Goal: Task Accomplishment & Management: Complete application form

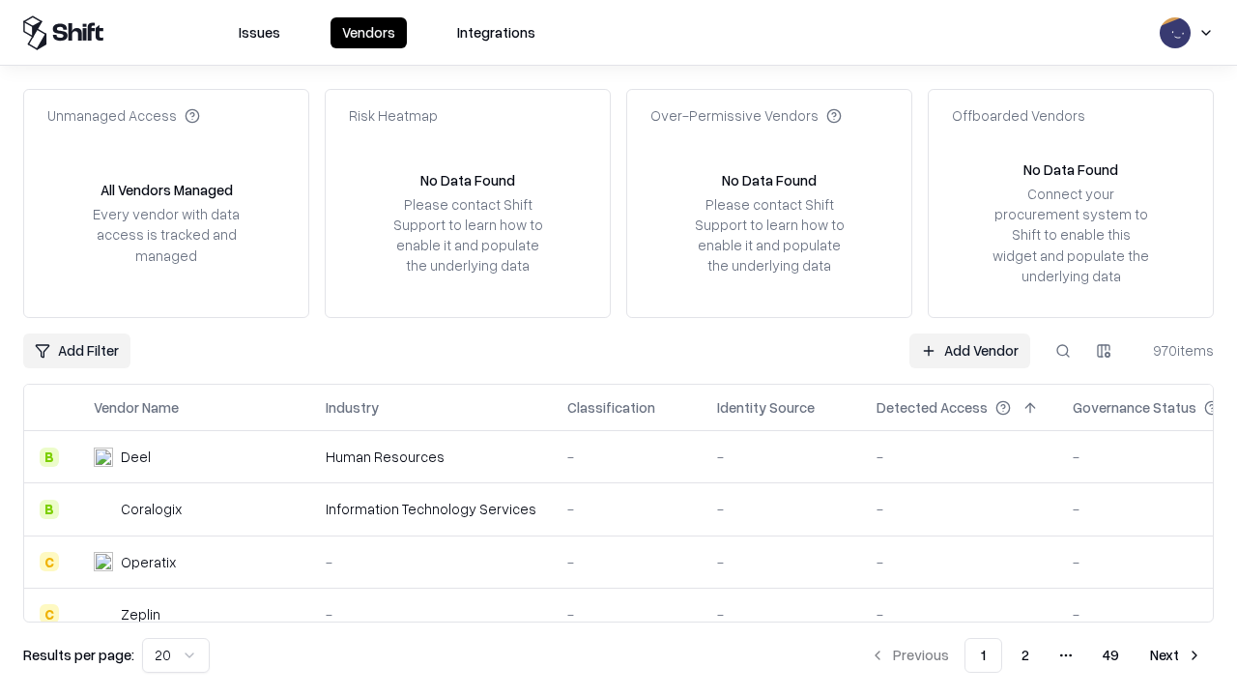
click at [970, 350] on link "Add Vendor" at bounding box center [970, 350] width 121 height 35
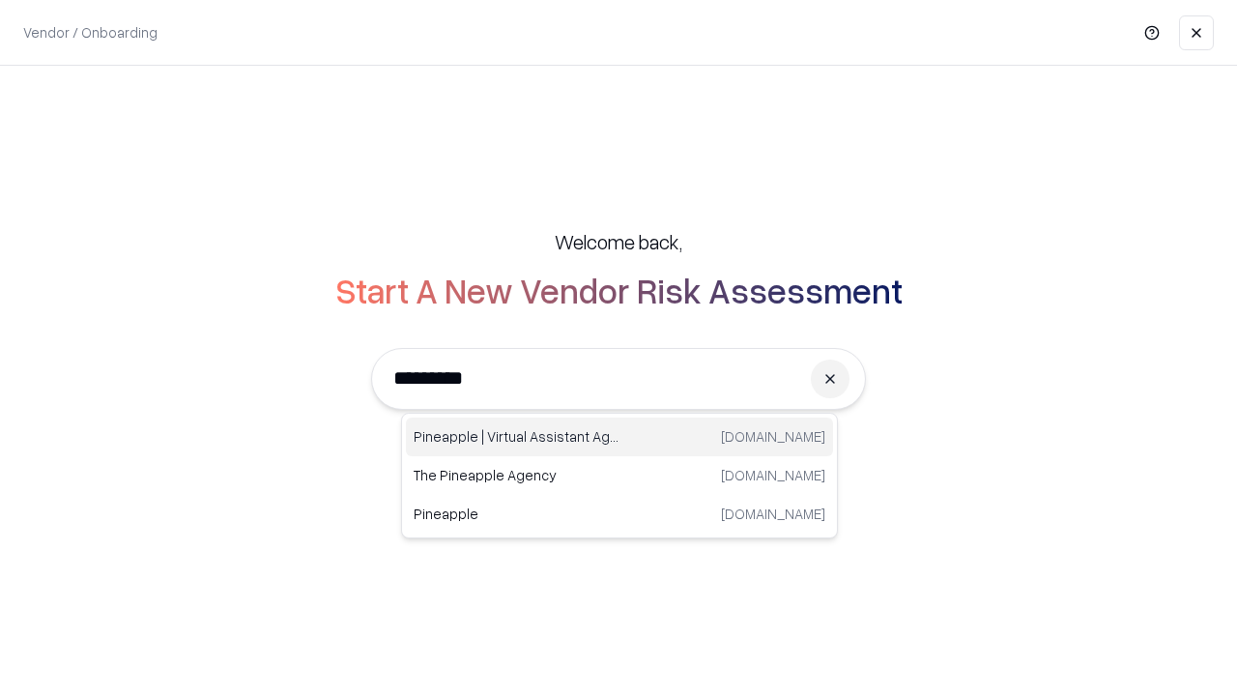
click at [620, 437] on div "Pineapple | Virtual Assistant Agency [DOMAIN_NAME]" at bounding box center [619, 437] width 427 height 39
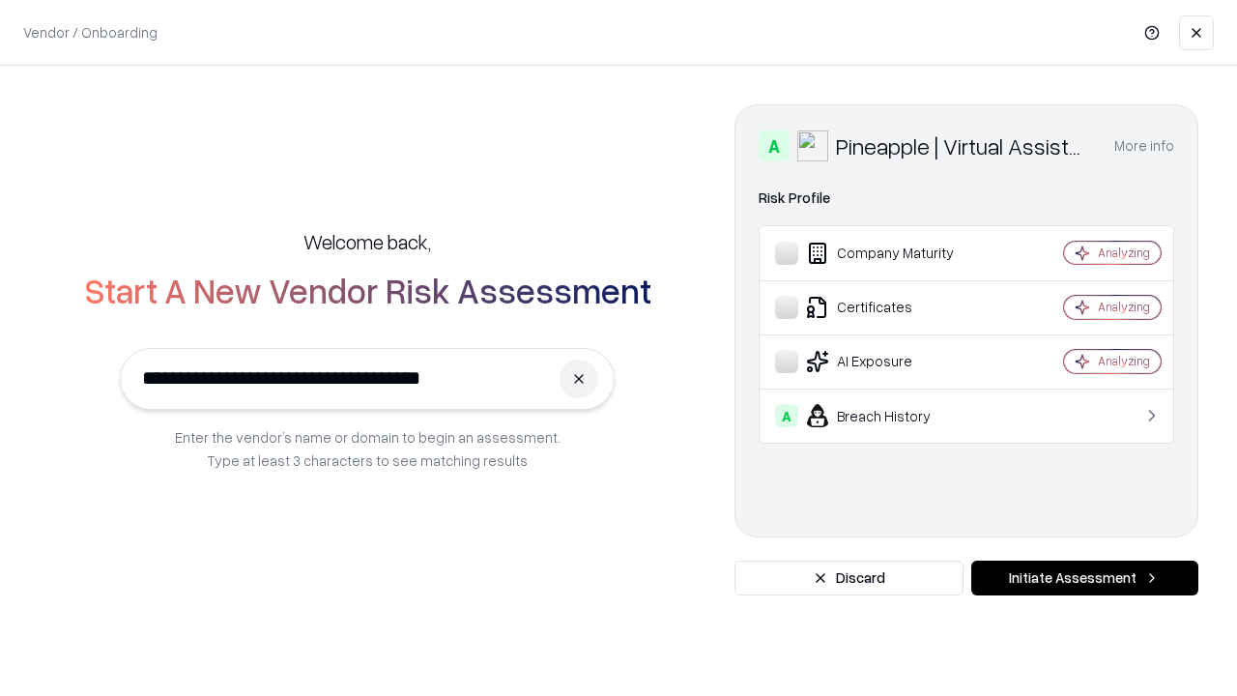
type input "**********"
click at [1085, 578] on button "Initiate Assessment" at bounding box center [1084, 578] width 227 height 35
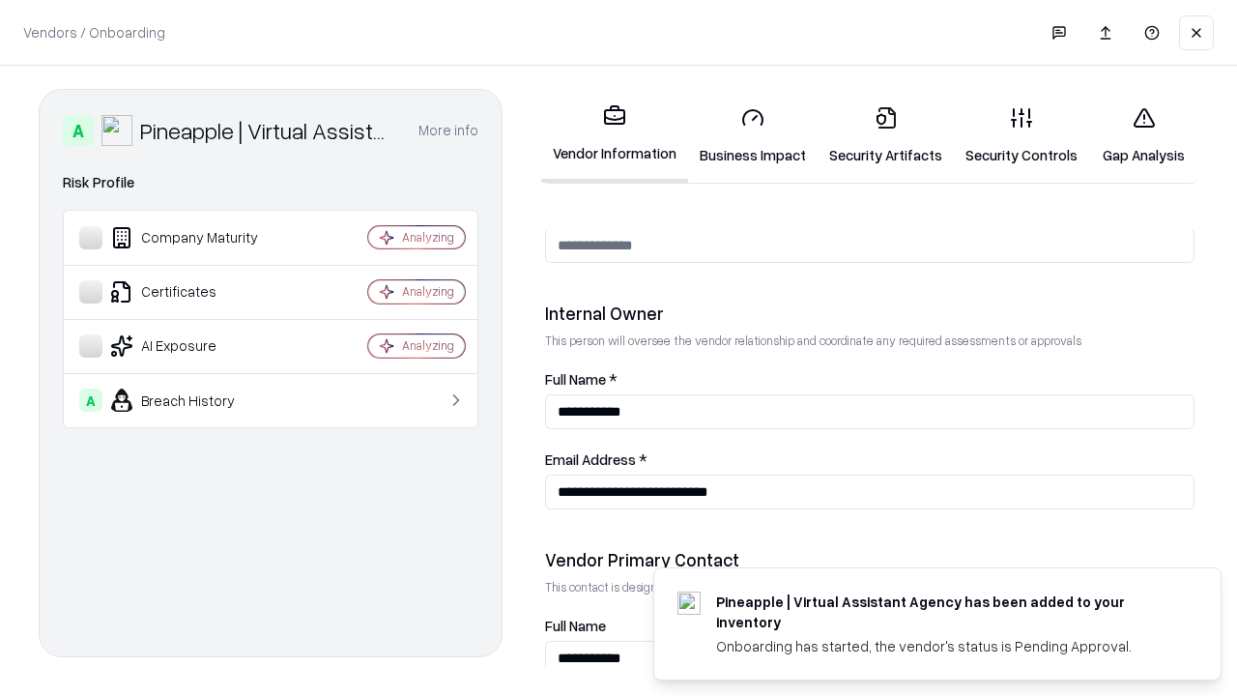
scroll to position [1001, 0]
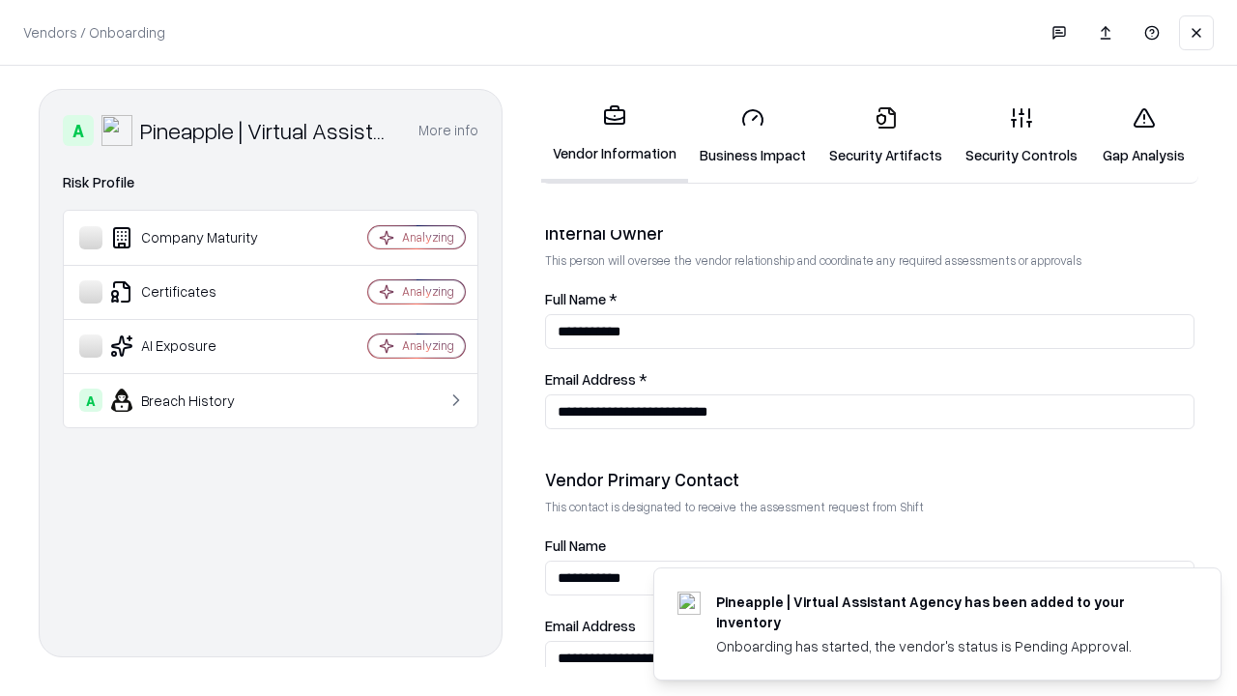
click at [753, 135] on link "Business Impact" at bounding box center [753, 136] width 130 height 90
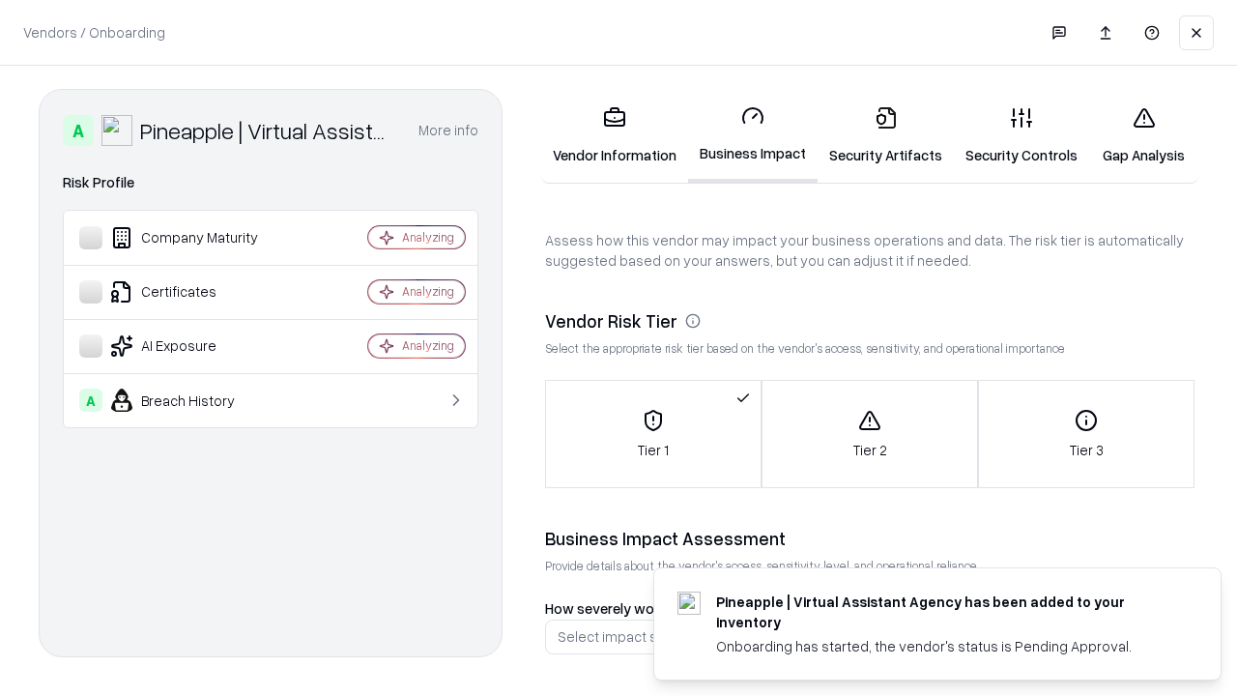
click at [885, 135] on link "Security Artifacts" at bounding box center [886, 136] width 136 height 90
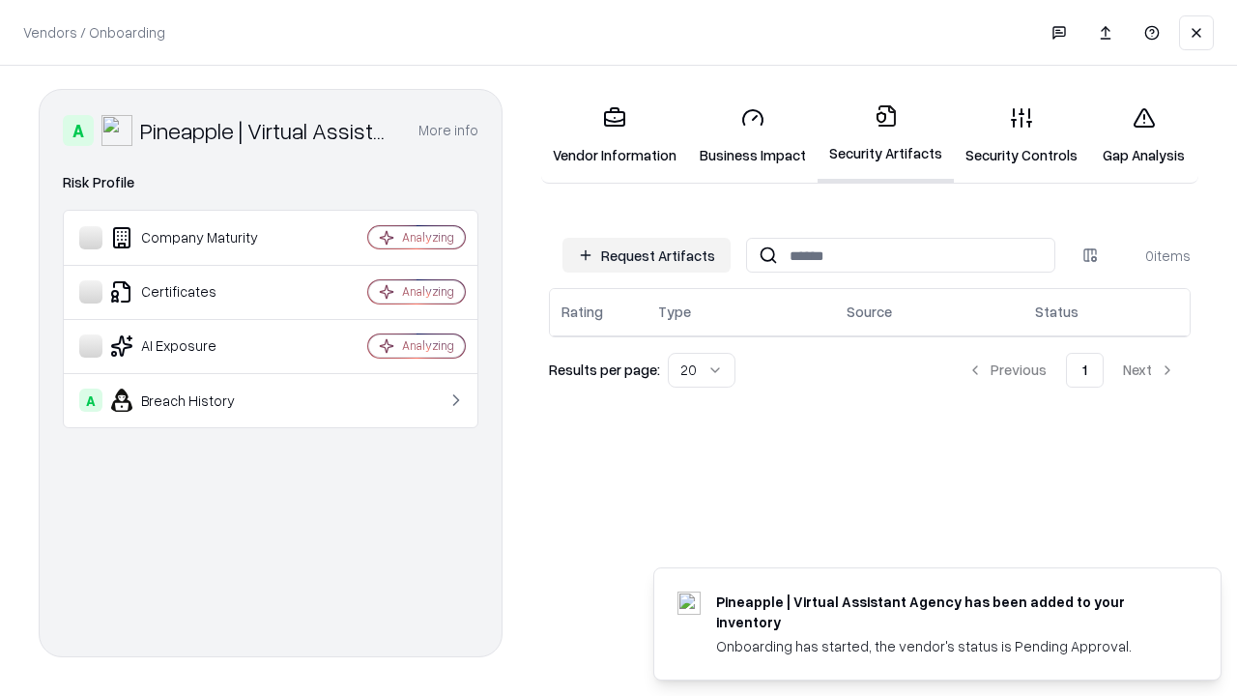
click at [647, 255] on button "Request Artifacts" at bounding box center [647, 255] width 168 height 35
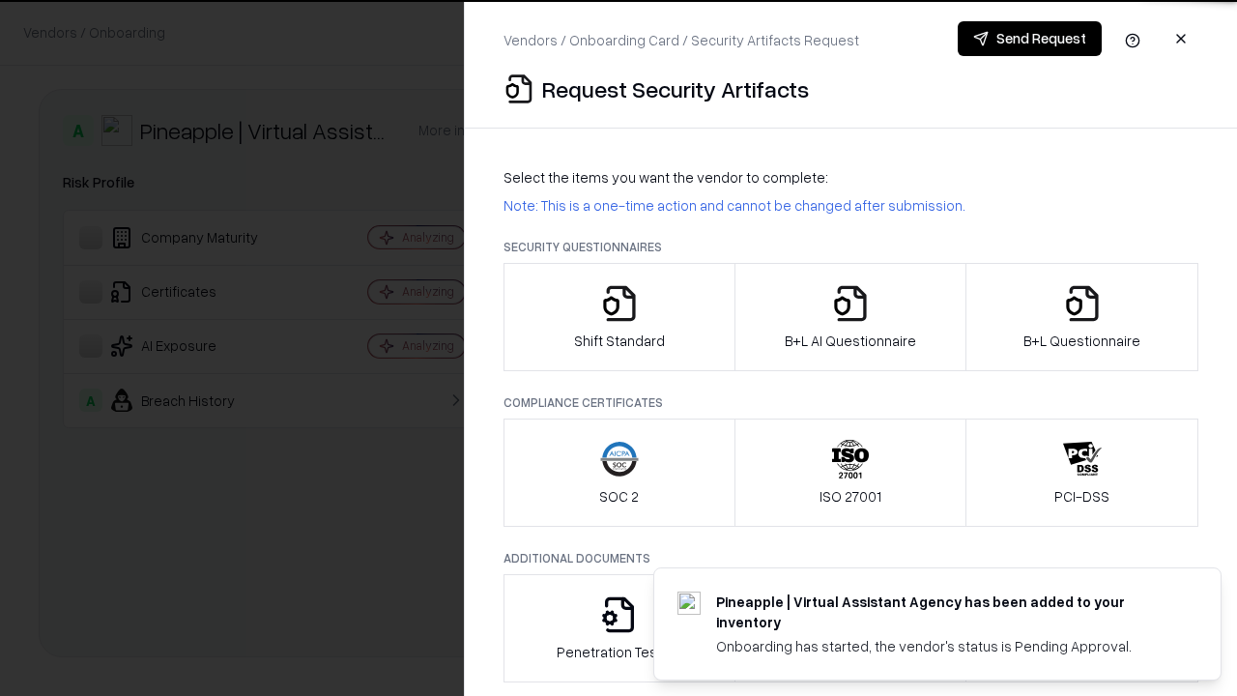
click at [619, 317] on icon "button" at bounding box center [619, 303] width 39 height 39
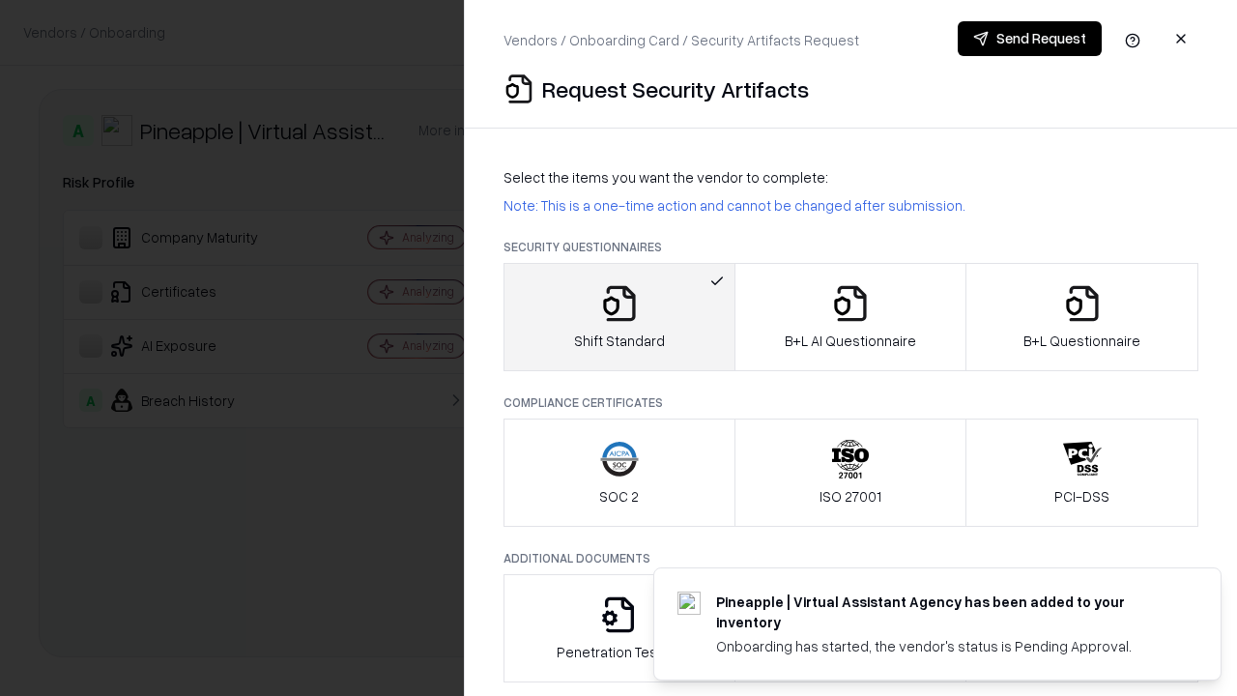
click at [1029, 39] on button "Send Request" at bounding box center [1030, 38] width 144 height 35
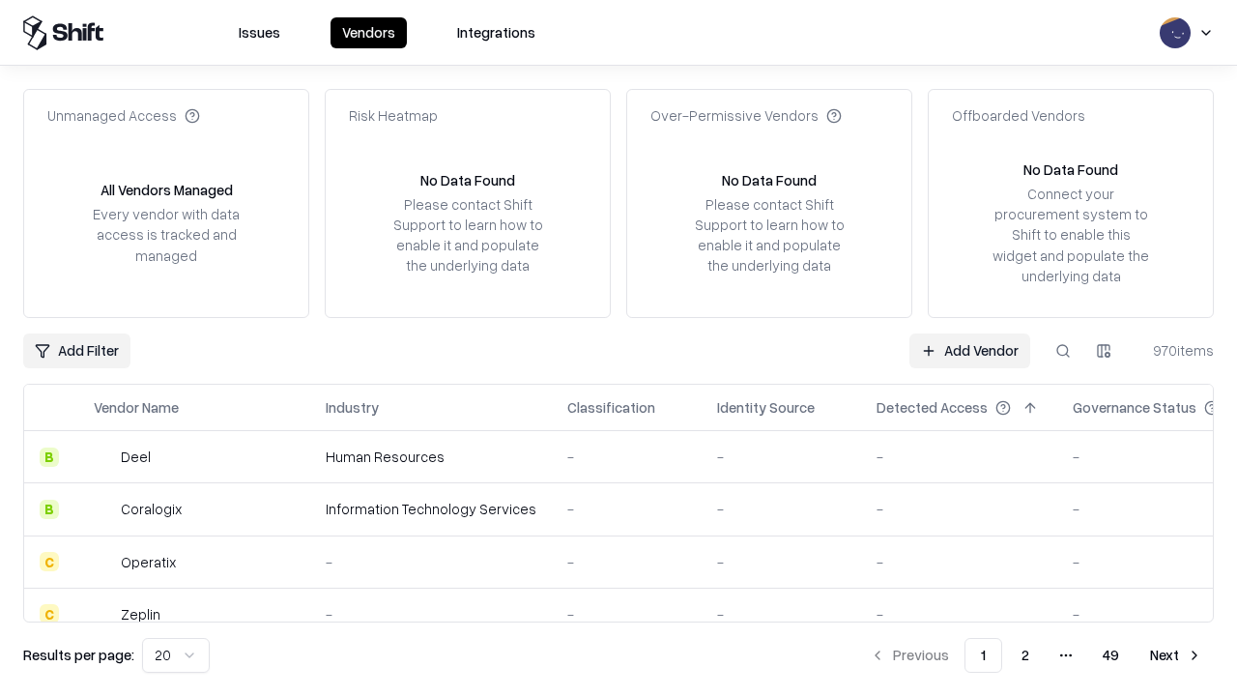
click at [1063, 350] on button at bounding box center [1063, 350] width 35 height 35
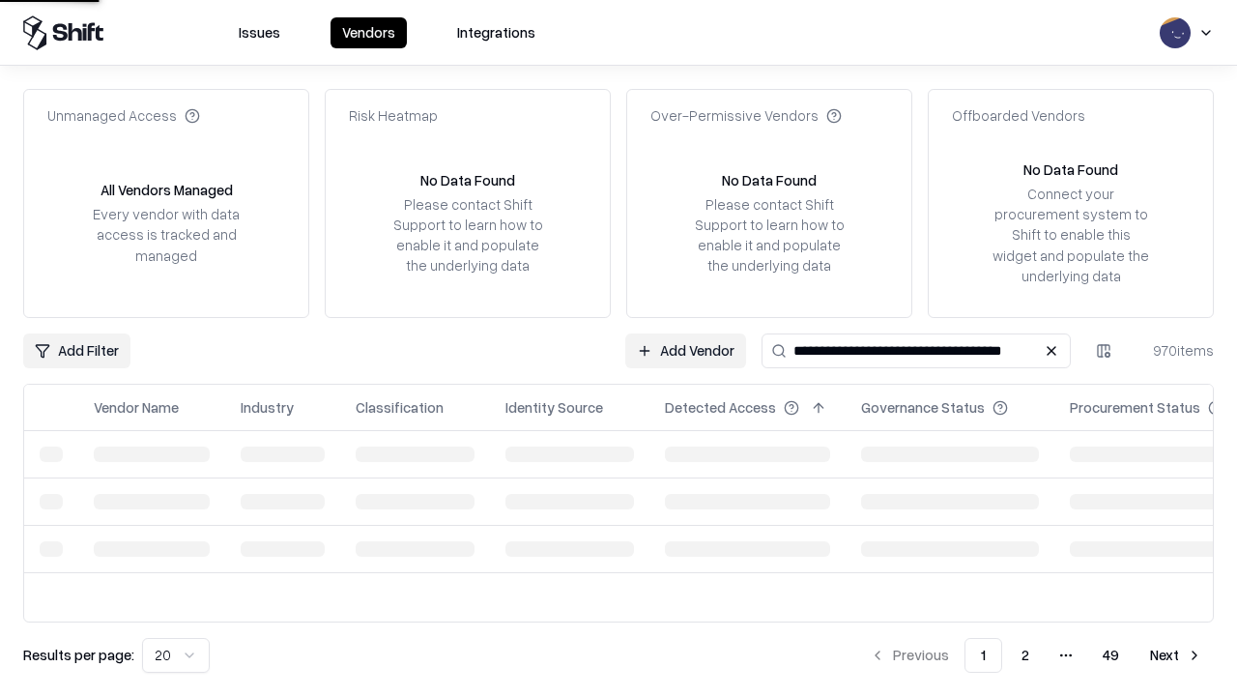
type input "**********"
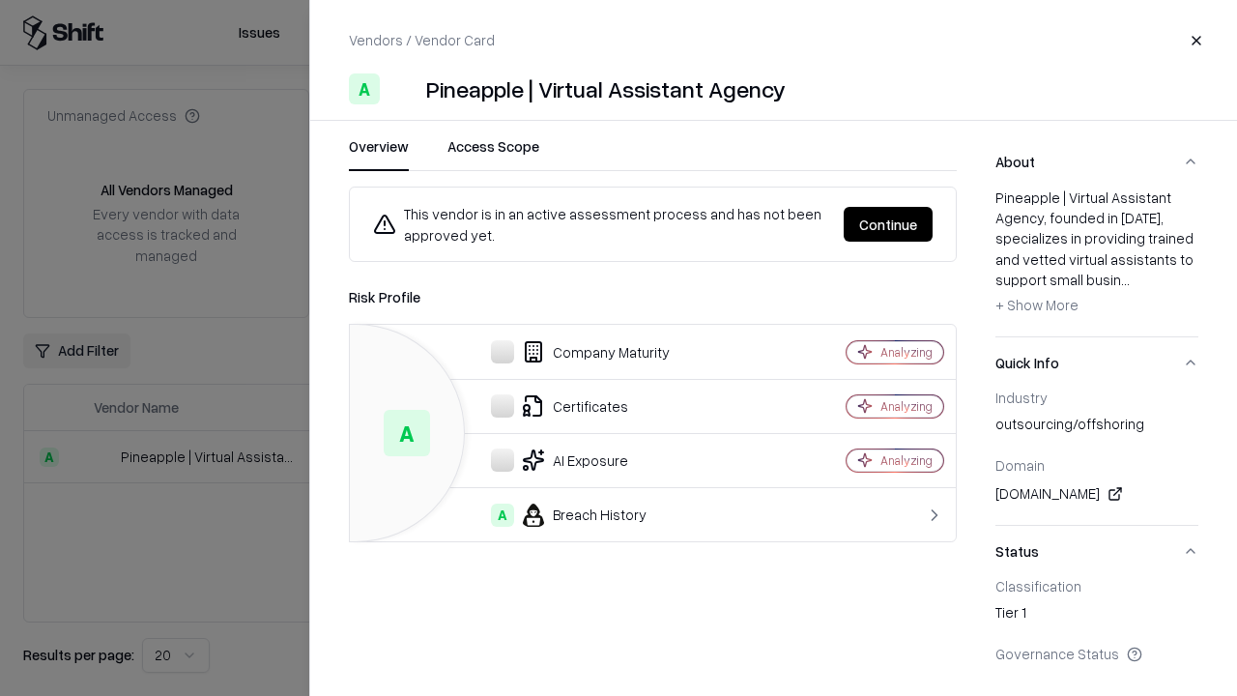
click at [888, 224] on button "Continue" at bounding box center [888, 224] width 89 height 35
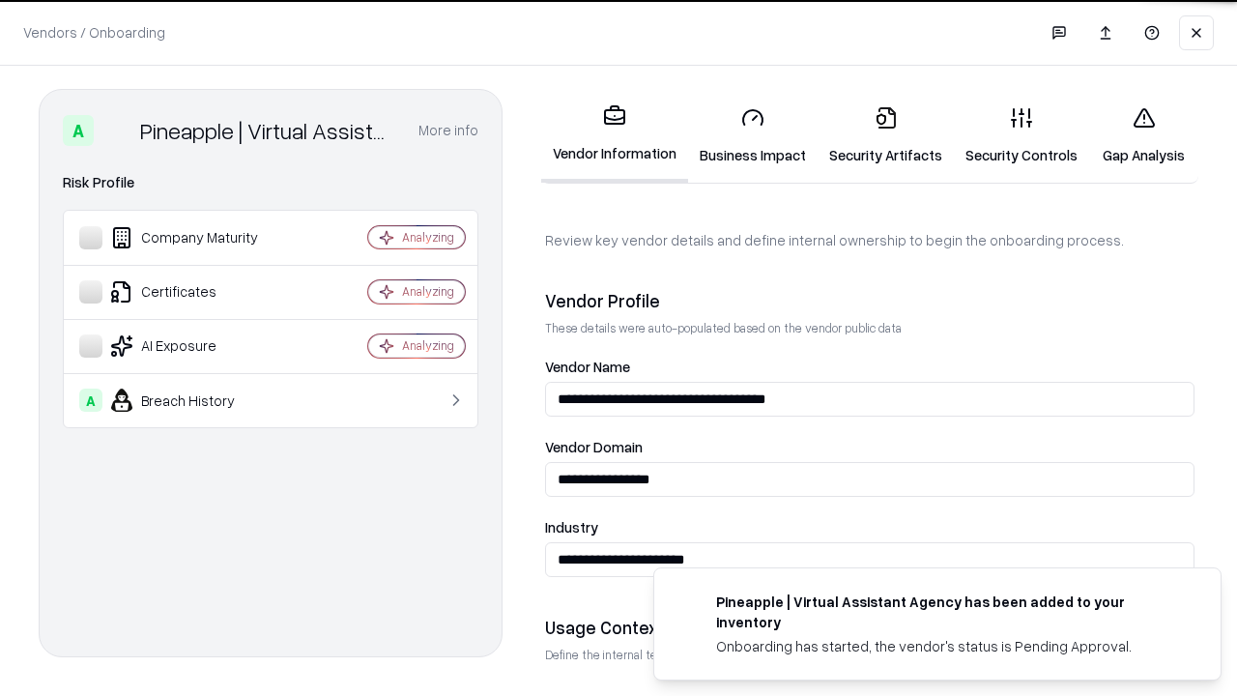
click at [885, 135] on link "Security Artifacts" at bounding box center [886, 136] width 136 height 90
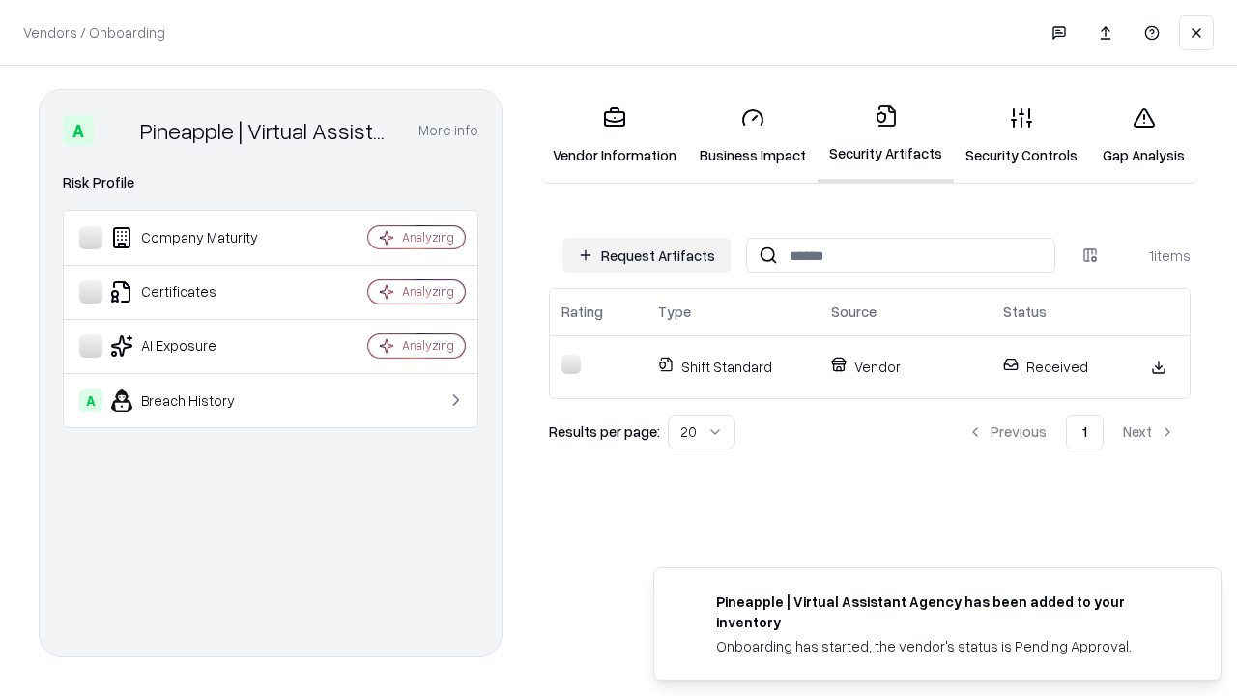
click at [1143, 135] on link "Gap Analysis" at bounding box center [1143, 136] width 109 height 90
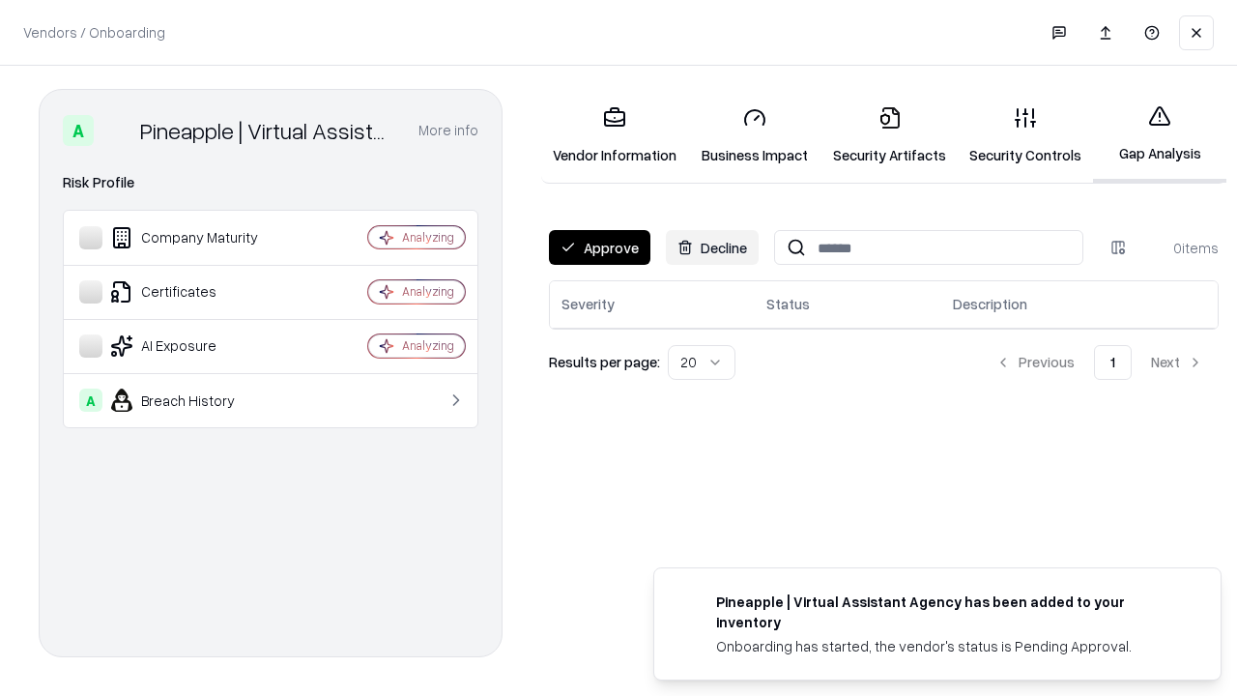
click at [599, 247] on button "Approve" at bounding box center [599, 247] width 101 height 35
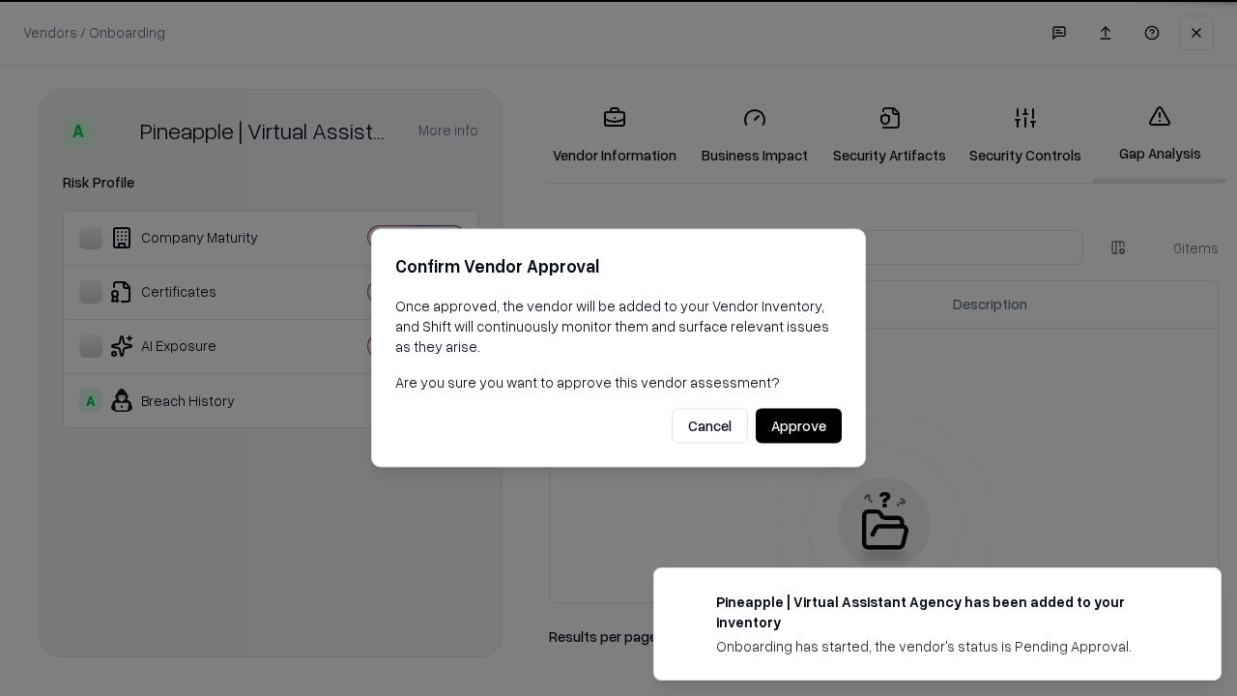
click at [798, 425] on button "Approve" at bounding box center [799, 426] width 86 height 35
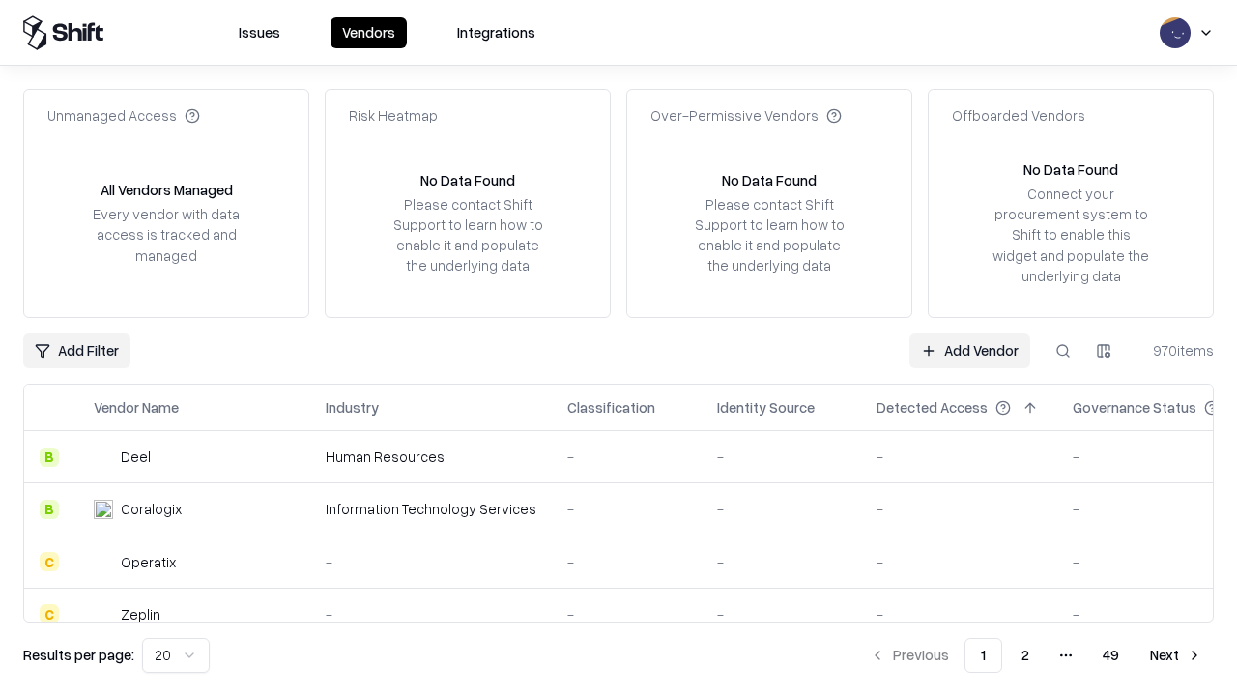
type input "**********"
click at [970, 350] on link "Add Vendor" at bounding box center [970, 350] width 121 height 35
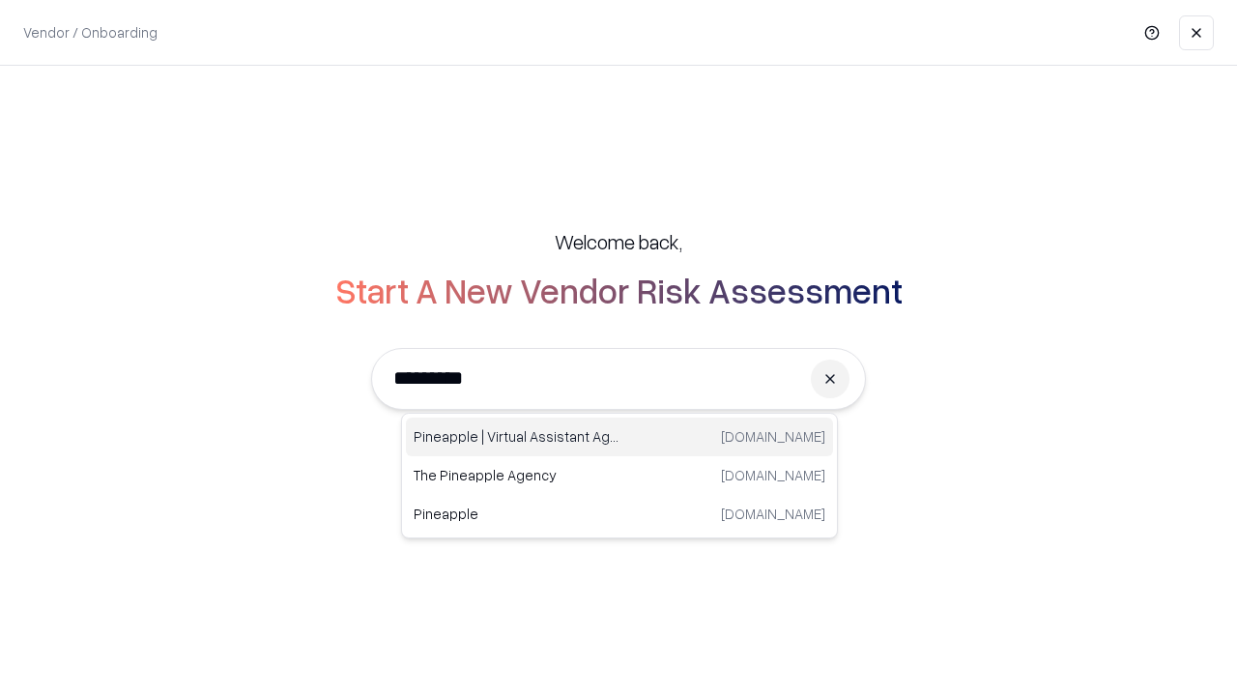
click at [620, 437] on div "Pineapple | Virtual Assistant Agency [DOMAIN_NAME]" at bounding box center [619, 437] width 427 height 39
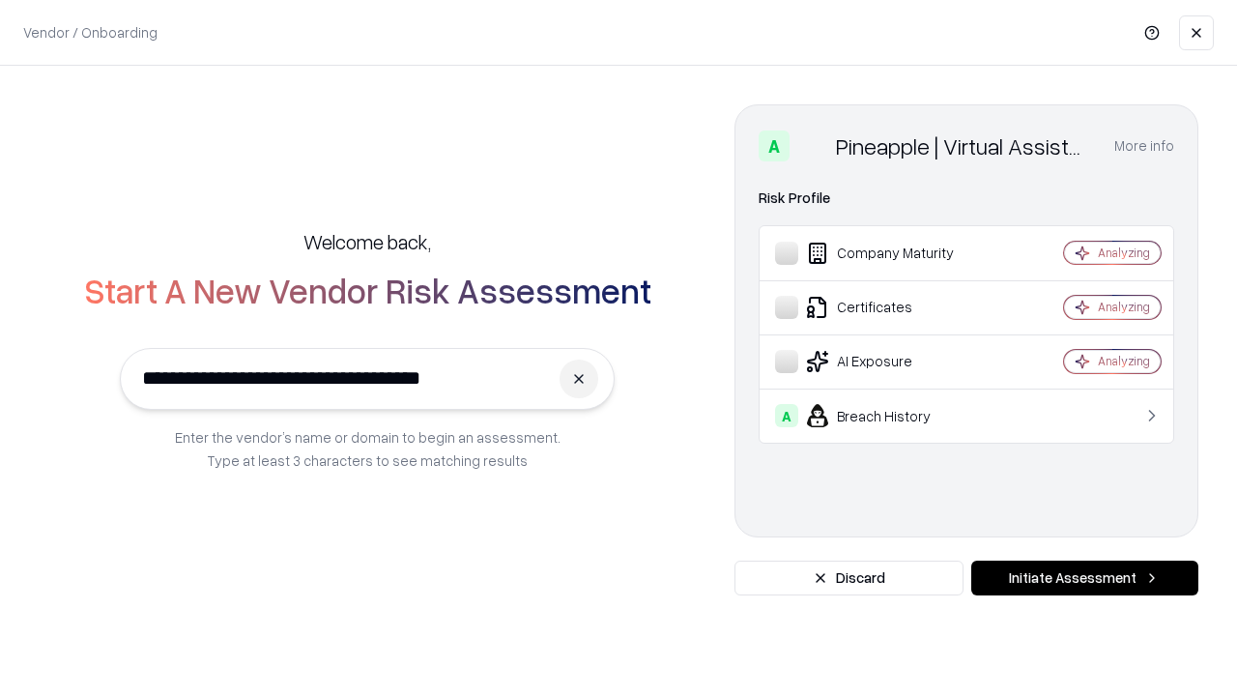
type input "**********"
click at [1085, 578] on button "Initiate Assessment" at bounding box center [1084, 578] width 227 height 35
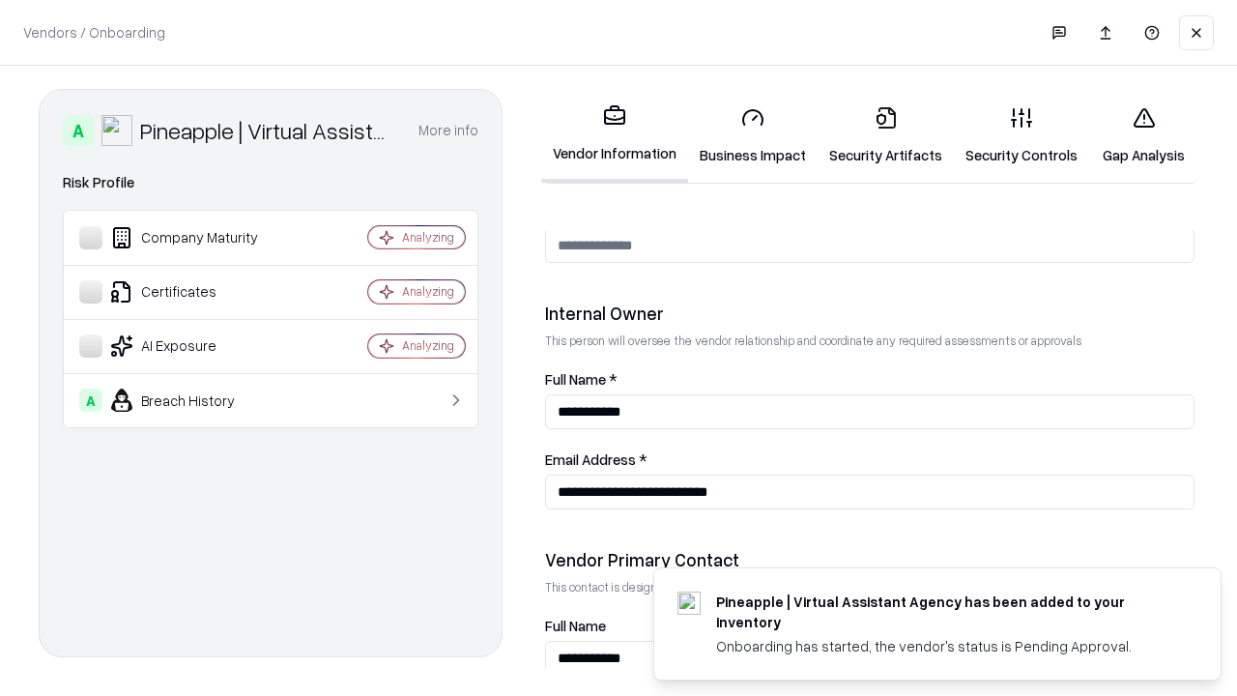
scroll to position [1001, 0]
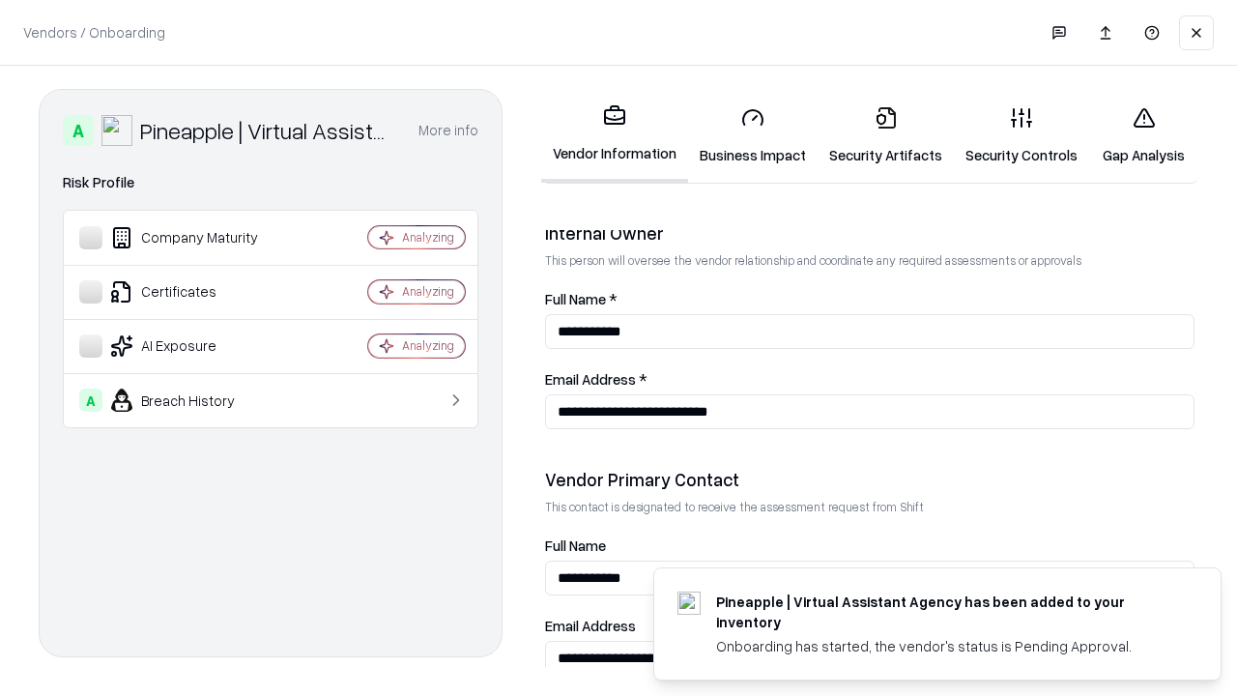
click at [1143, 135] on link "Gap Analysis" at bounding box center [1143, 136] width 109 height 90
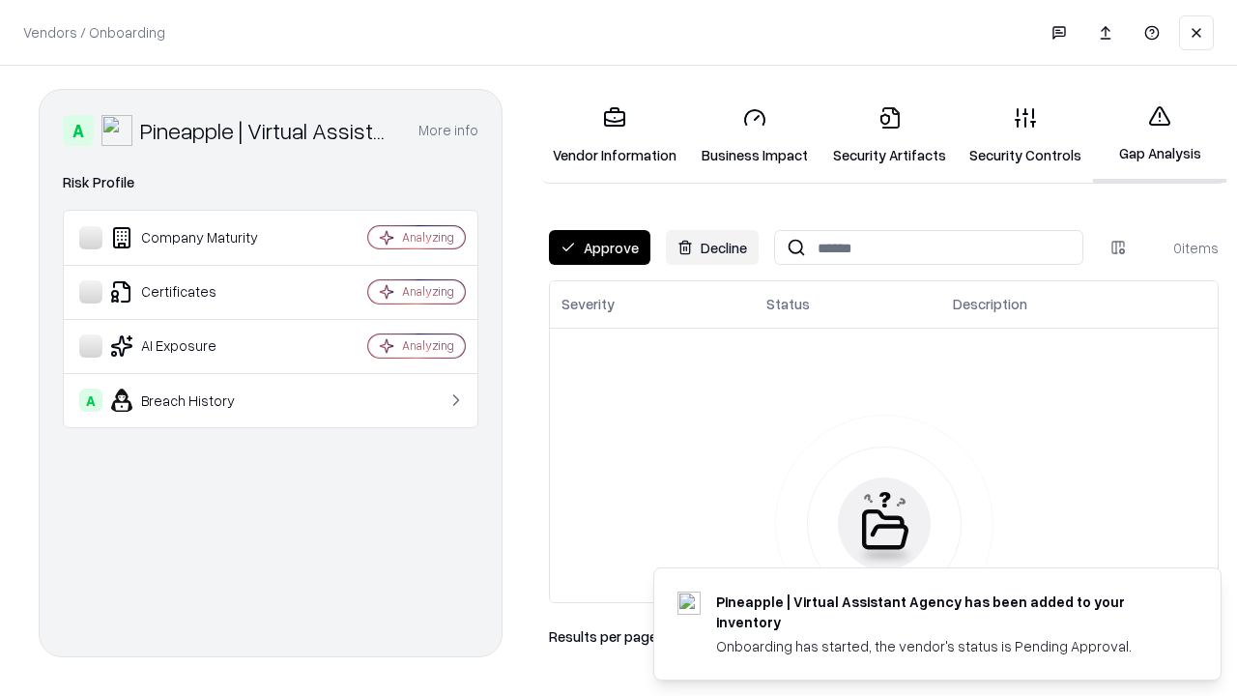
click at [599, 247] on button "Approve" at bounding box center [599, 247] width 101 height 35
